Goal: Use online tool/utility: Utilize a website feature to perform a specific function

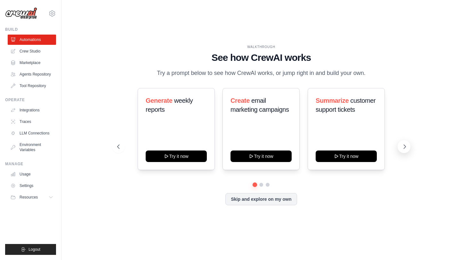
click at [400, 145] on button at bounding box center [403, 146] width 13 height 13
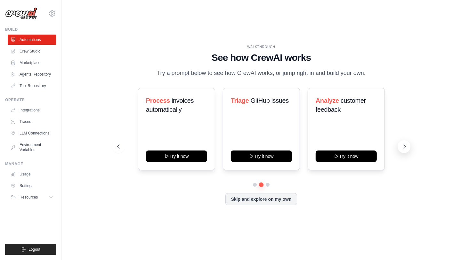
click at [400, 145] on button at bounding box center [403, 146] width 13 height 13
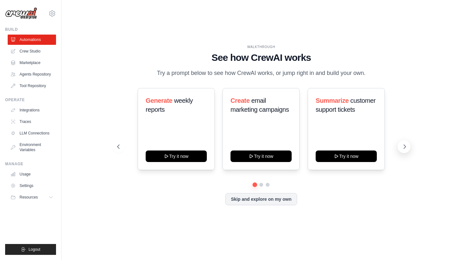
click at [400, 145] on button at bounding box center [403, 146] width 13 height 13
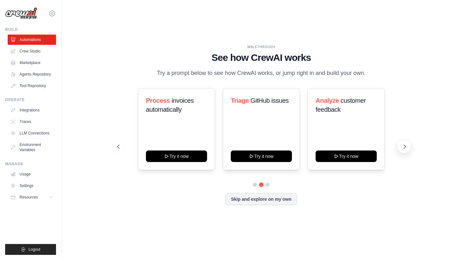
click at [400, 145] on button at bounding box center [403, 146] width 13 height 13
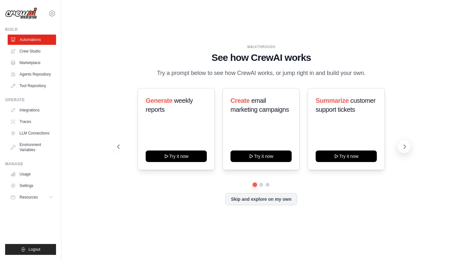
click at [400, 145] on button at bounding box center [403, 146] width 13 height 13
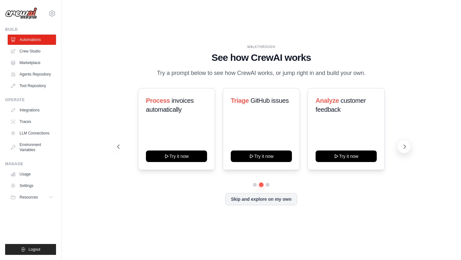
click at [400, 145] on button at bounding box center [403, 146] width 13 height 13
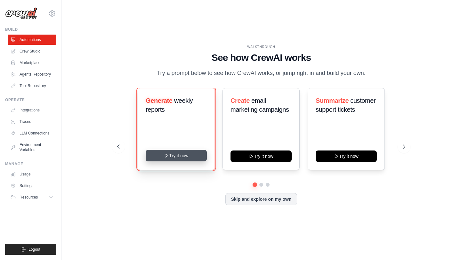
click at [194, 156] on button "Try it now" at bounding box center [176, 156] width 61 height 12
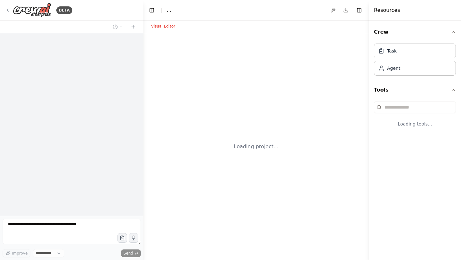
select select "****"
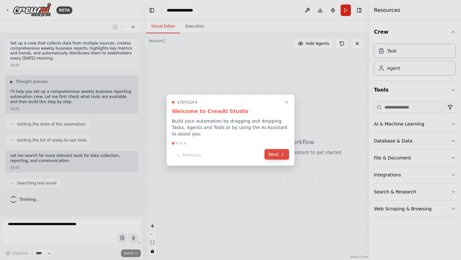
scroll to position [10, 0]
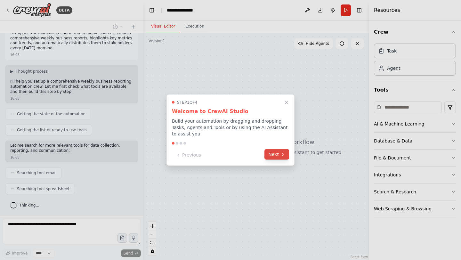
click at [279, 156] on button "Next" at bounding box center [276, 154] width 25 height 11
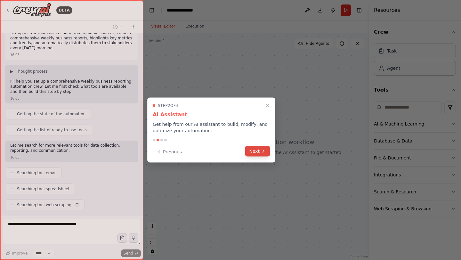
scroll to position [26, 0]
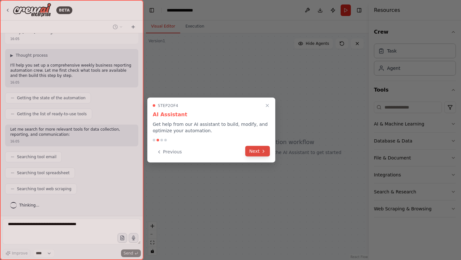
click at [262, 151] on icon at bounding box center [263, 150] width 5 height 5
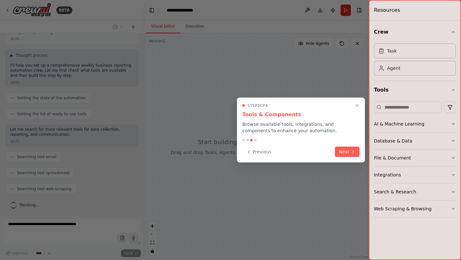
scroll to position [42, 0]
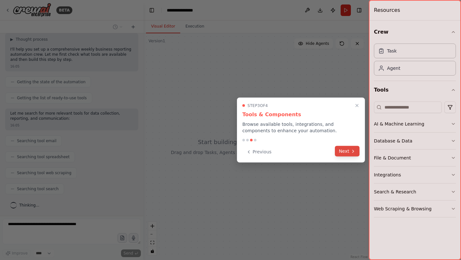
click at [352, 151] on icon at bounding box center [352, 150] width 5 height 5
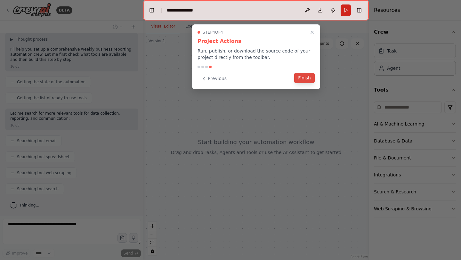
click at [309, 79] on button "Finish" at bounding box center [304, 78] width 20 height 11
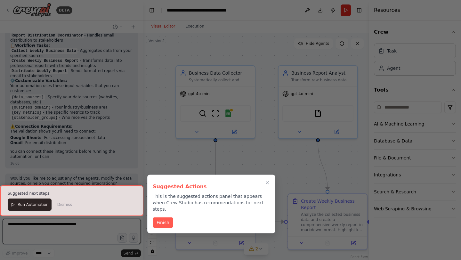
scroll to position [504, 0]
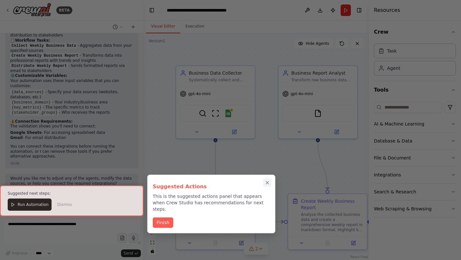
click at [267, 184] on icon "Close walkthrough" at bounding box center [267, 183] width 6 height 6
